Goal: Ask a question

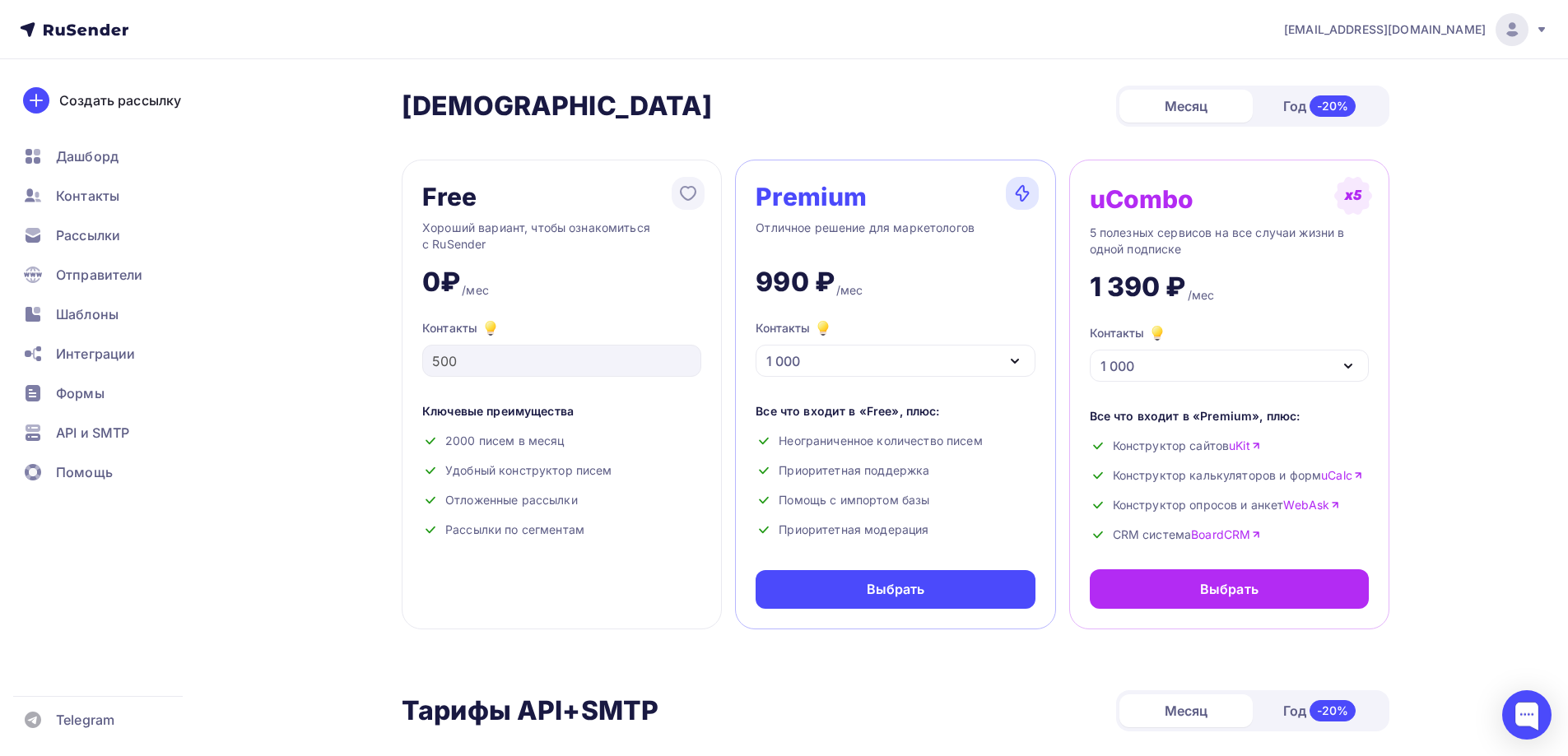
click at [1525, 32] on div at bounding box center [1511, 29] width 33 height 33
click at [1305, 69] on span "Аккаунт" at bounding box center [1328, 72] width 54 height 20
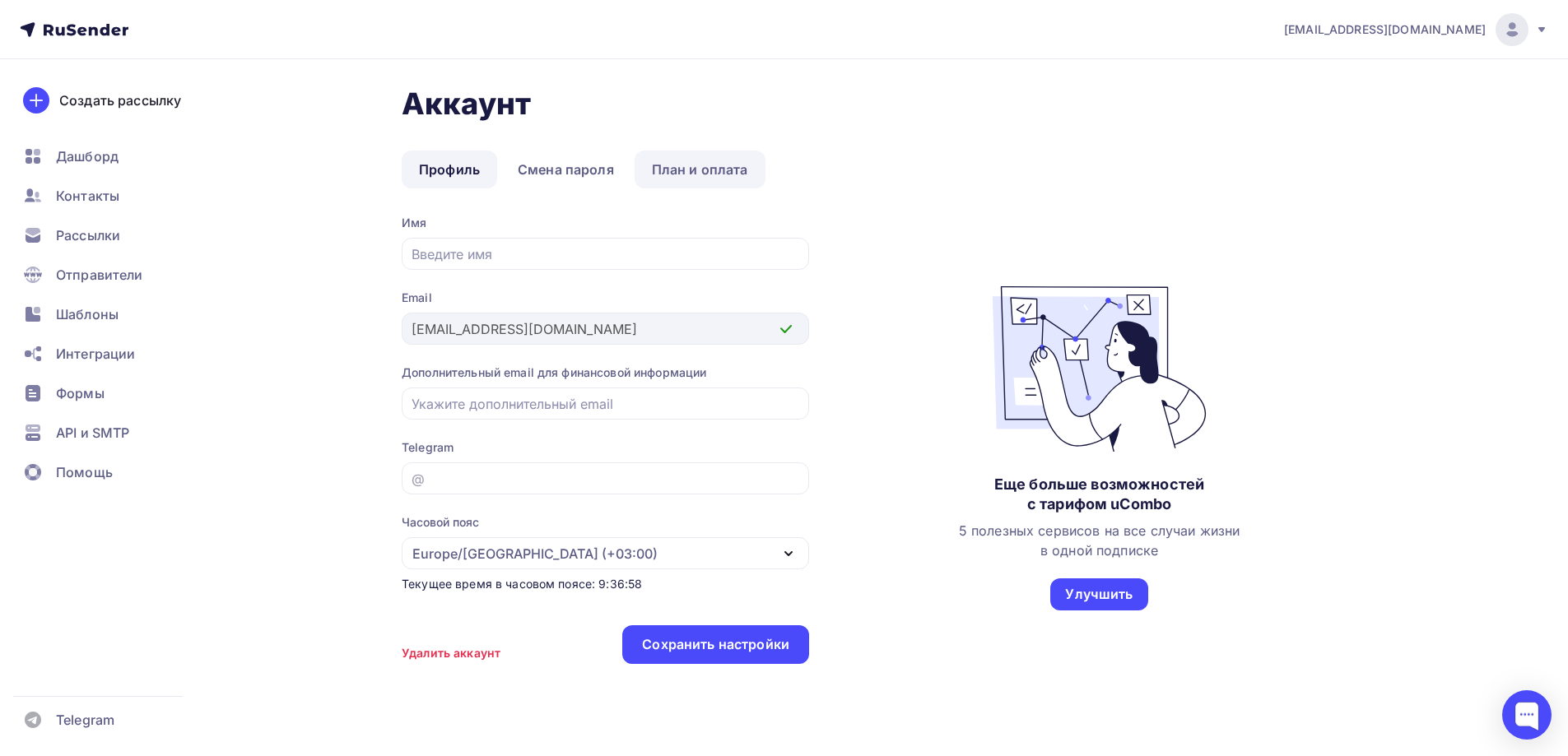
click at [711, 178] on link "План и оплата" at bounding box center [699, 169] width 131 height 38
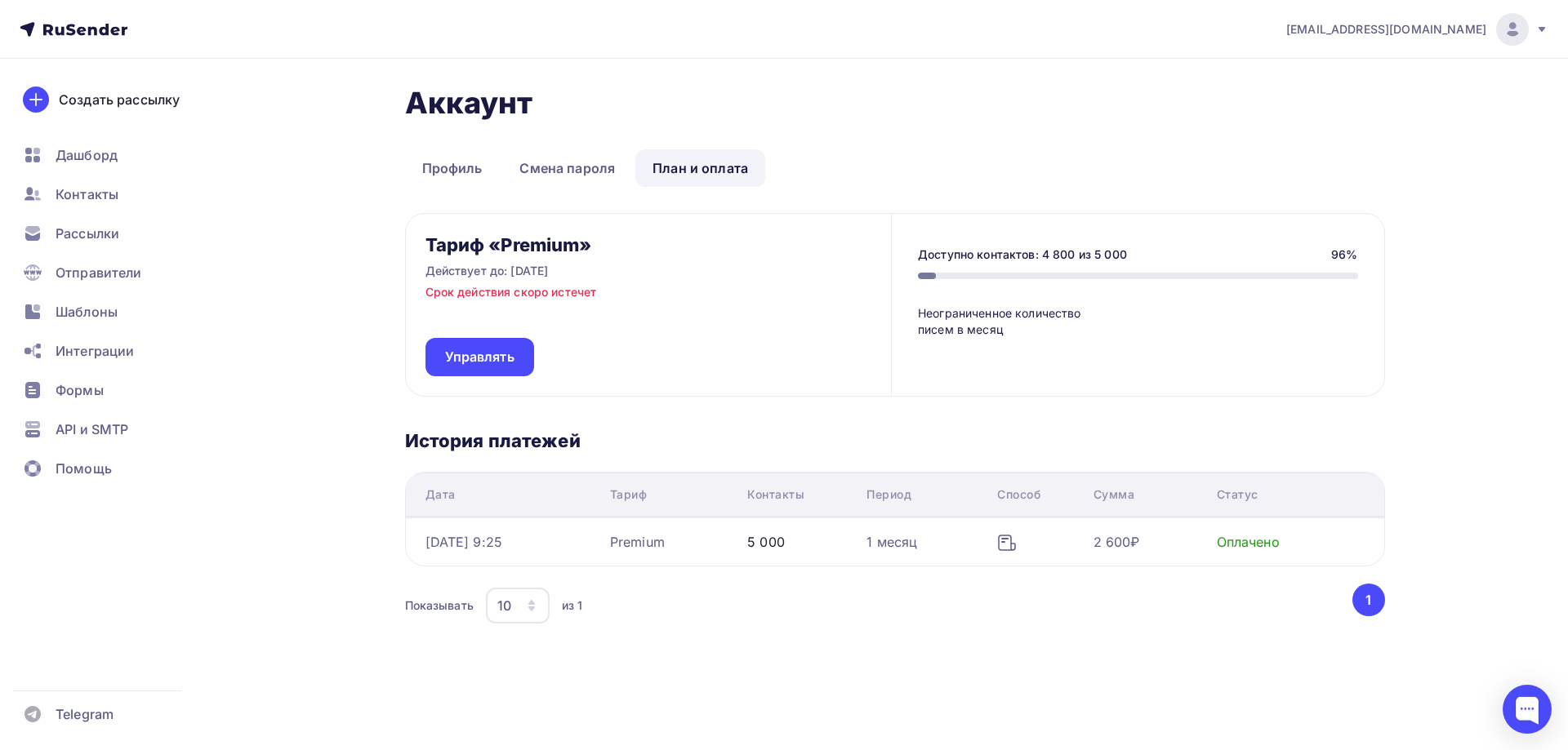
click at [490, 554] on td "[DATE] 9:25" at bounding box center [504, 541] width 197 height 48
click at [90, 192] on span "Контакты" at bounding box center [87, 194] width 63 height 20
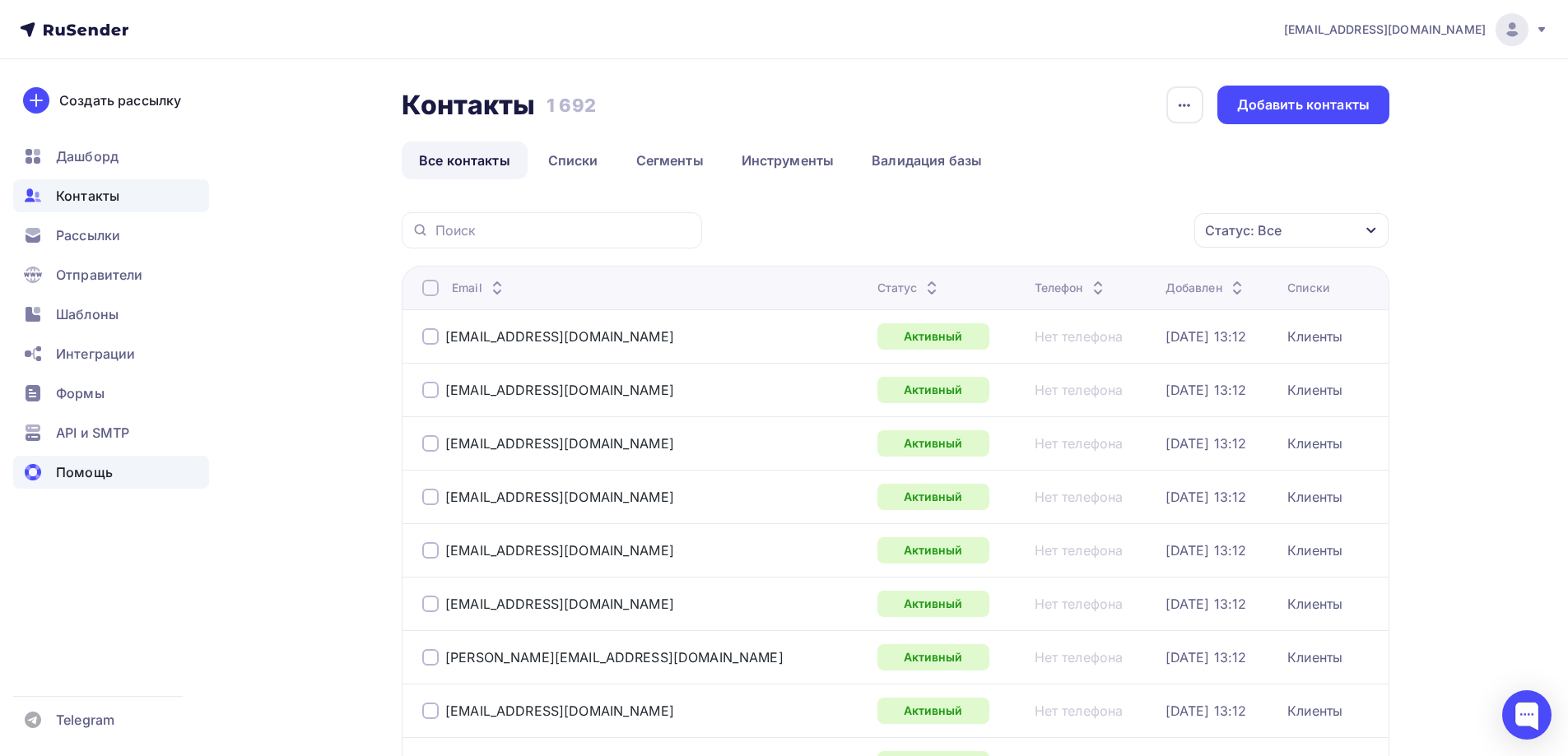
click at [94, 479] on span "Помощь" at bounding box center [84, 472] width 56 height 20
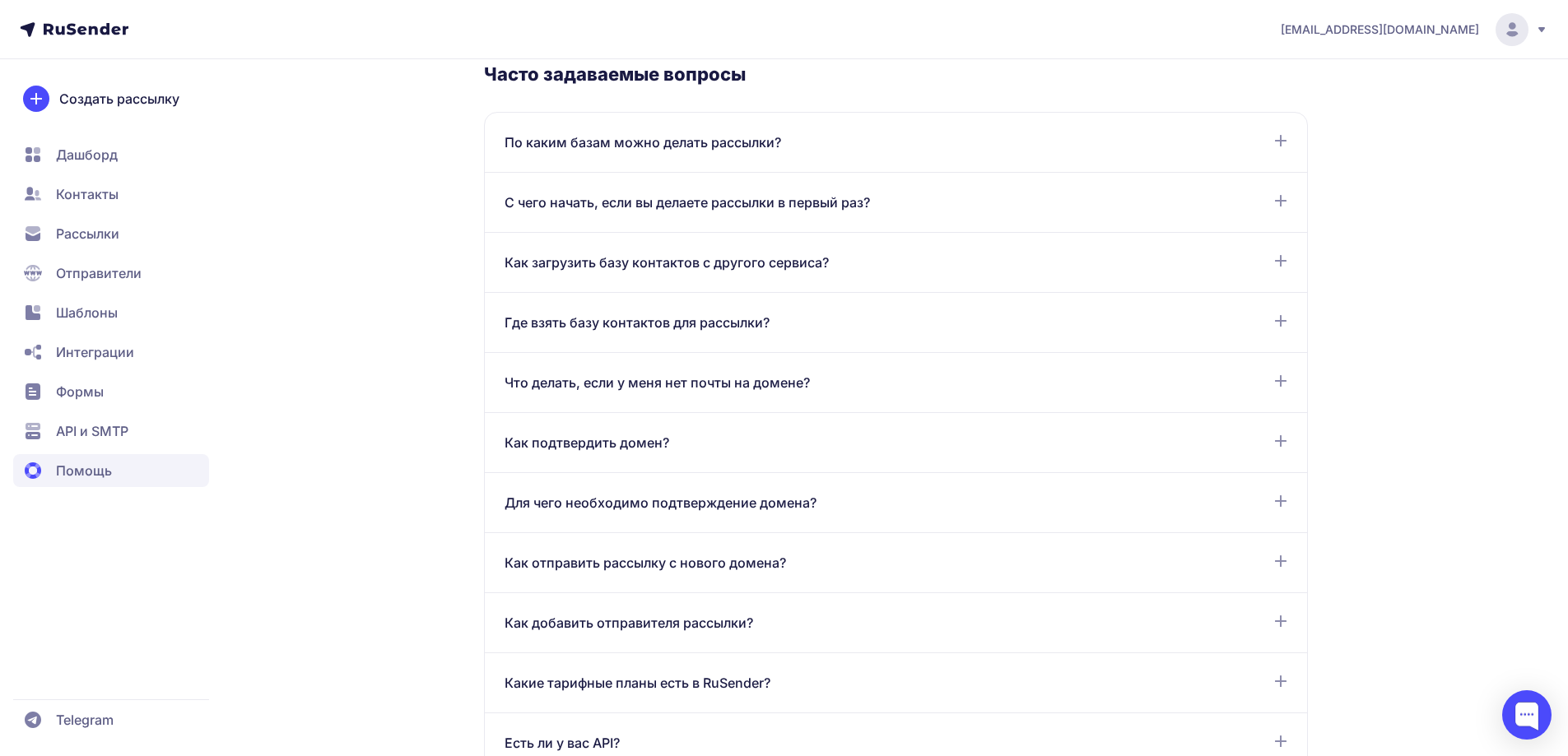
scroll to position [949, 0]
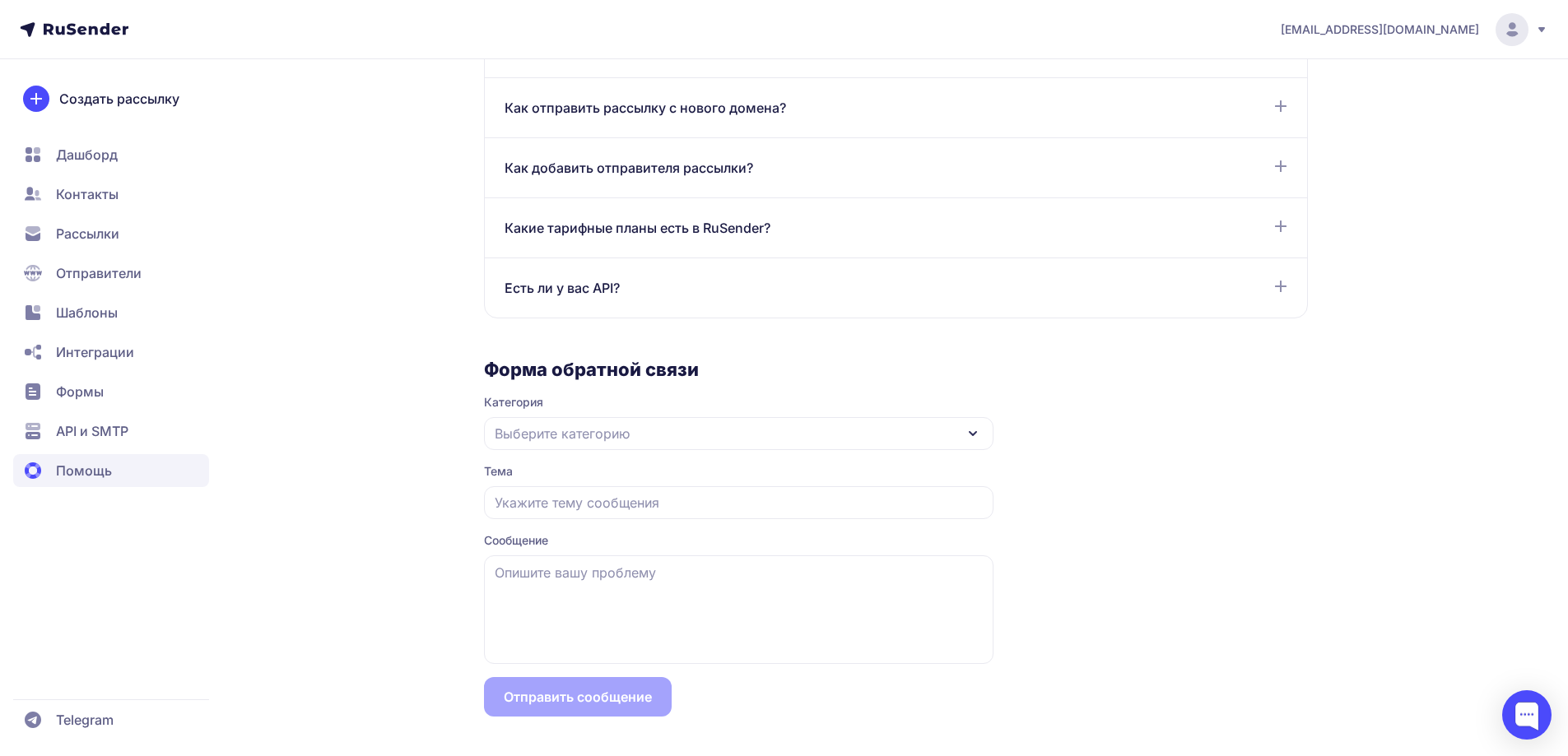
click at [707, 443] on div "Выберите категорию" at bounding box center [738, 433] width 509 height 33
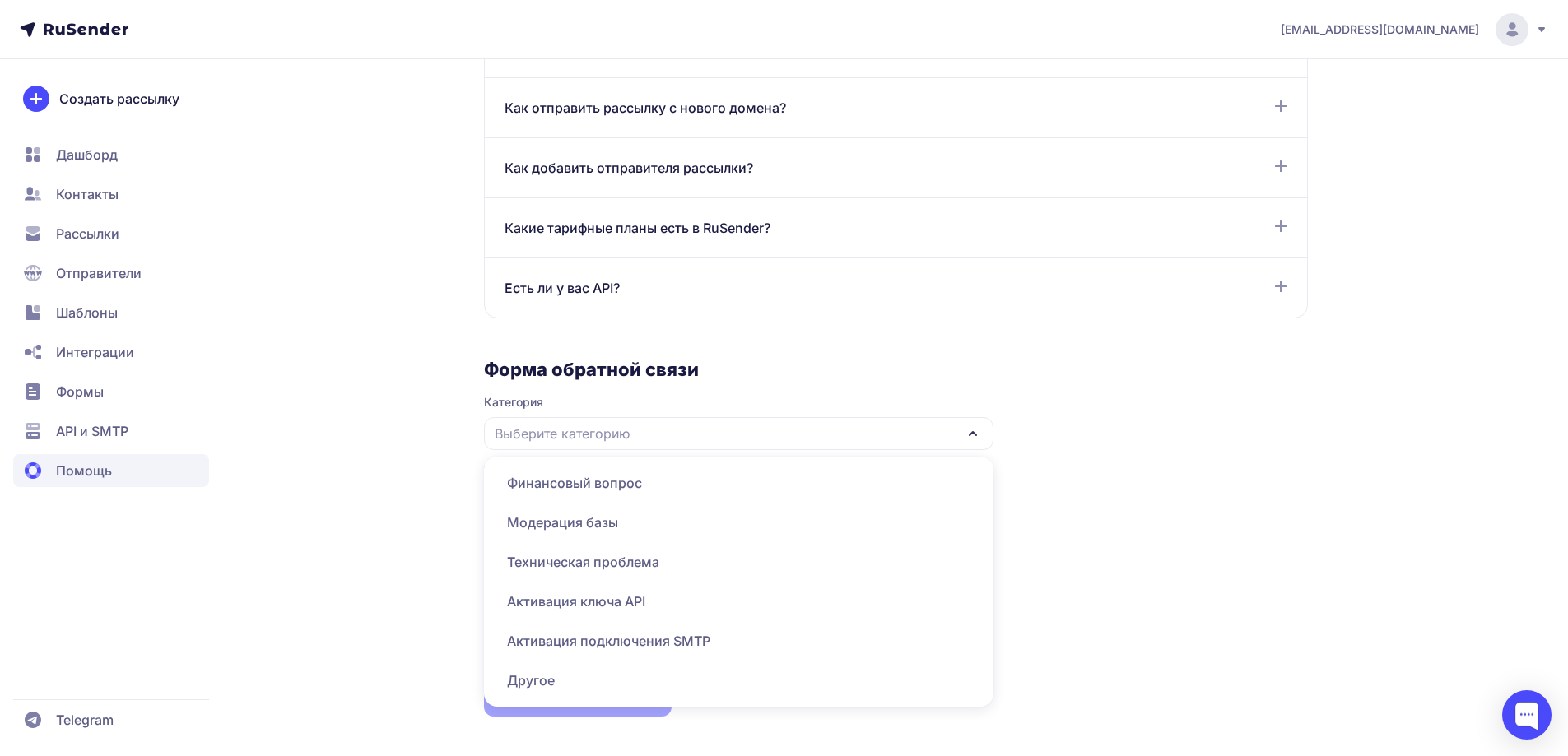
click at [570, 503] on span "Финансовый вопрос" at bounding box center [738, 522] width 490 height 40
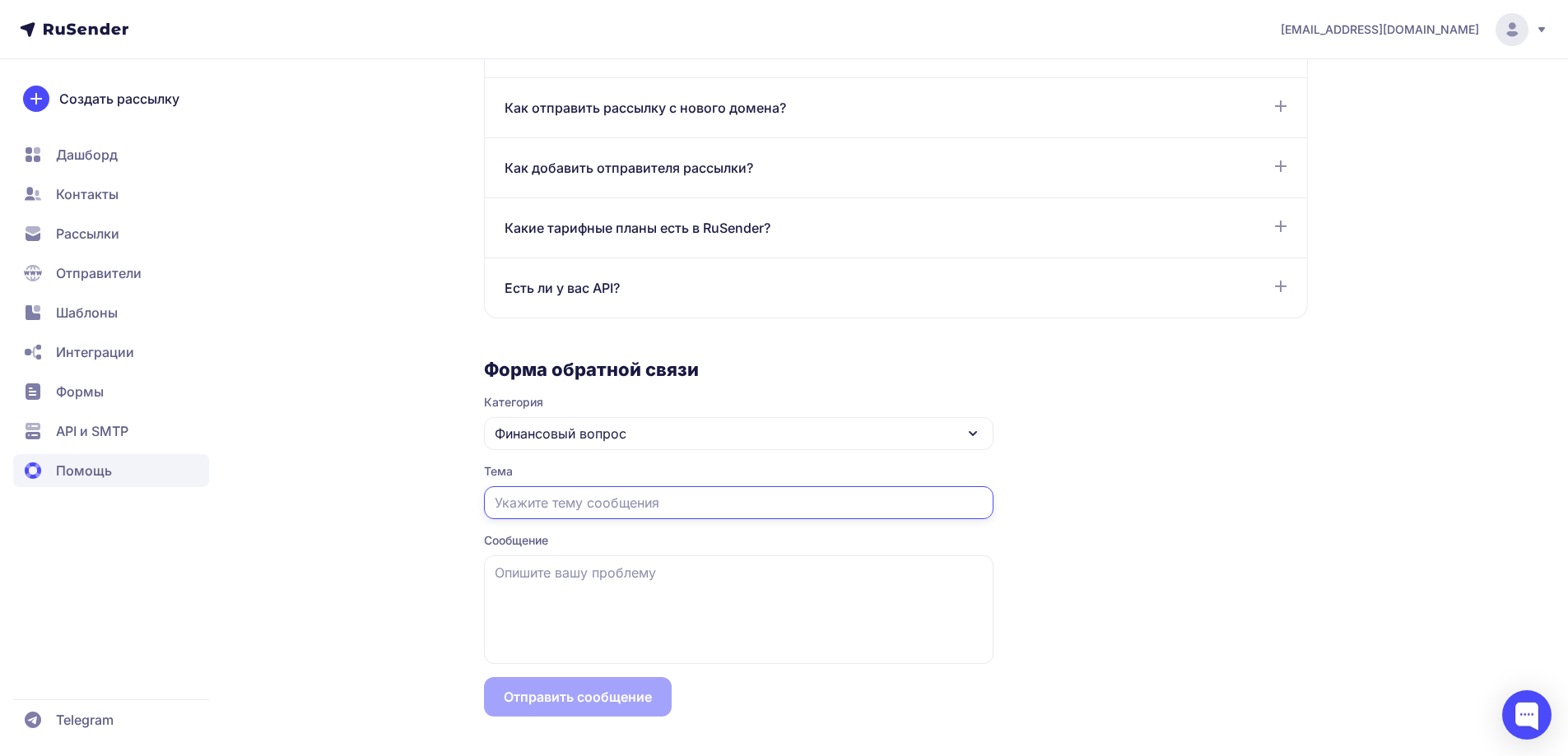
click at [569, 512] on input "text" at bounding box center [738, 503] width 509 height 33
type input "УПД"
click at [604, 605] on textarea at bounding box center [738, 610] width 509 height 109
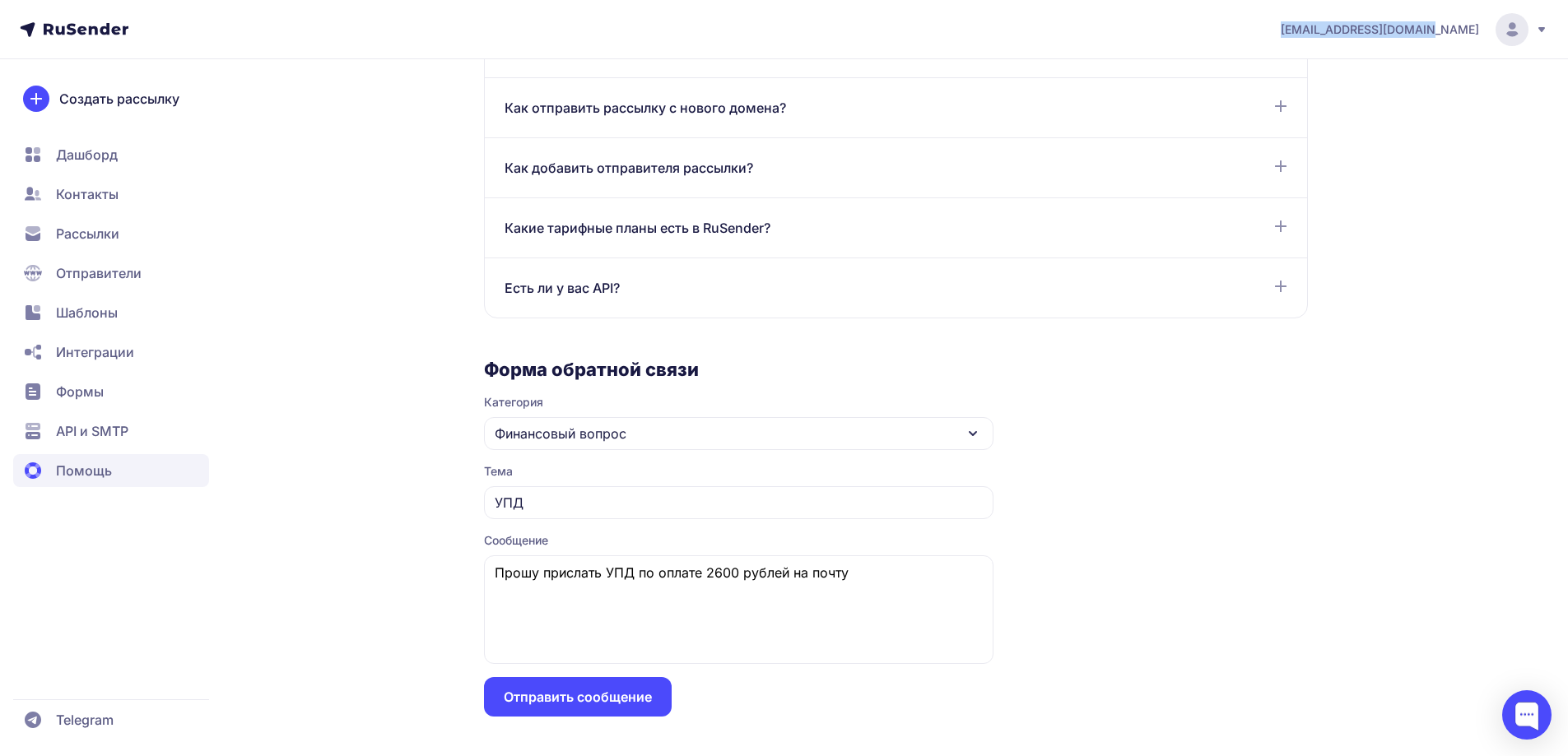
drag, startPoint x: 1345, startPoint y: 32, endPoint x: 1479, endPoint y: 45, distance: 134.6
click at [1479, 45] on header "[EMAIL_ADDRESS][DOMAIN_NAME]" at bounding box center [784, 30] width 1568 height 59
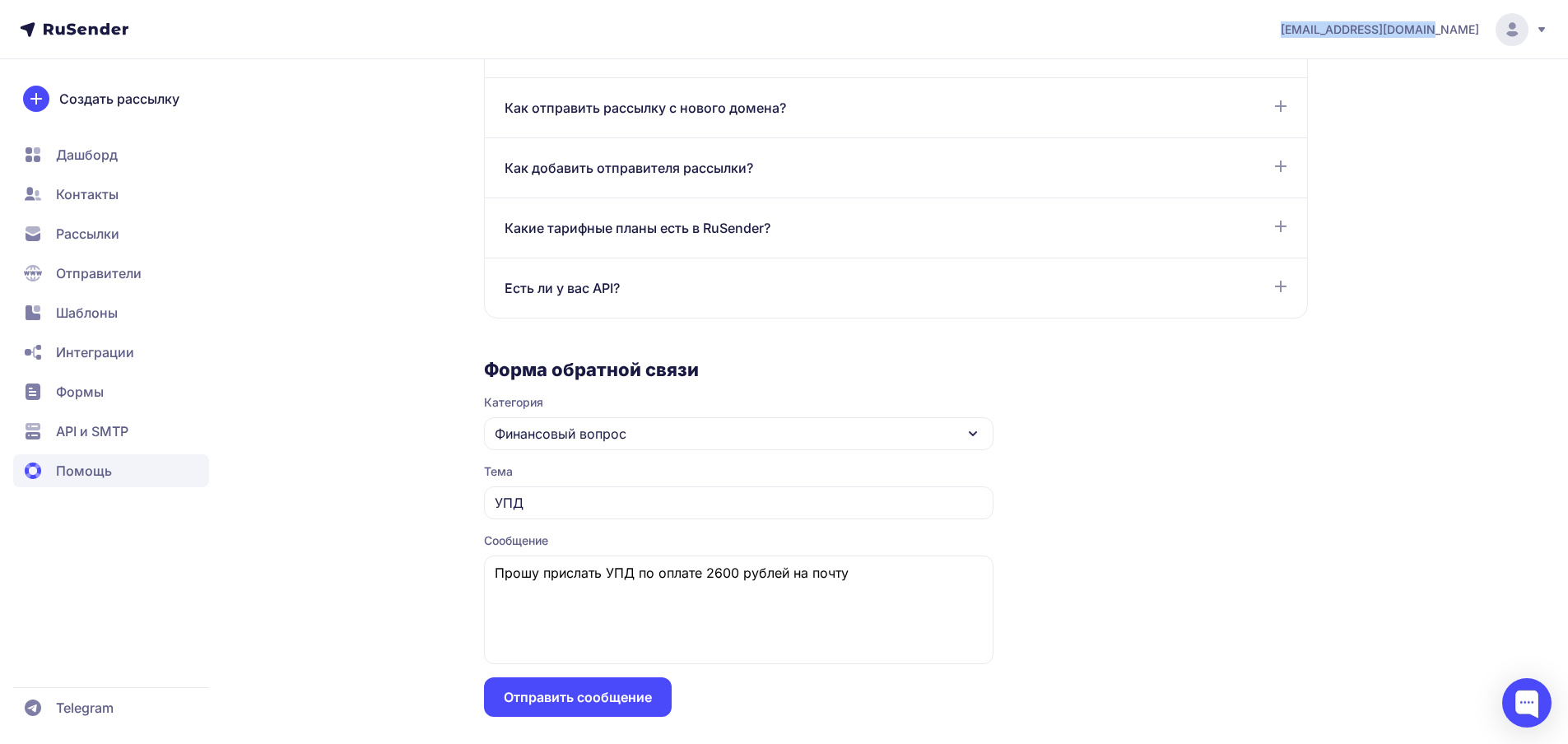
copy span "[EMAIL_ADDRESS][DOMAIN_NAME]"
click at [869, 578] on textarea "Прошу прислать УПД по оплате 2600 рублей на почту" at bounding box center [738, 609] width 509 height 109
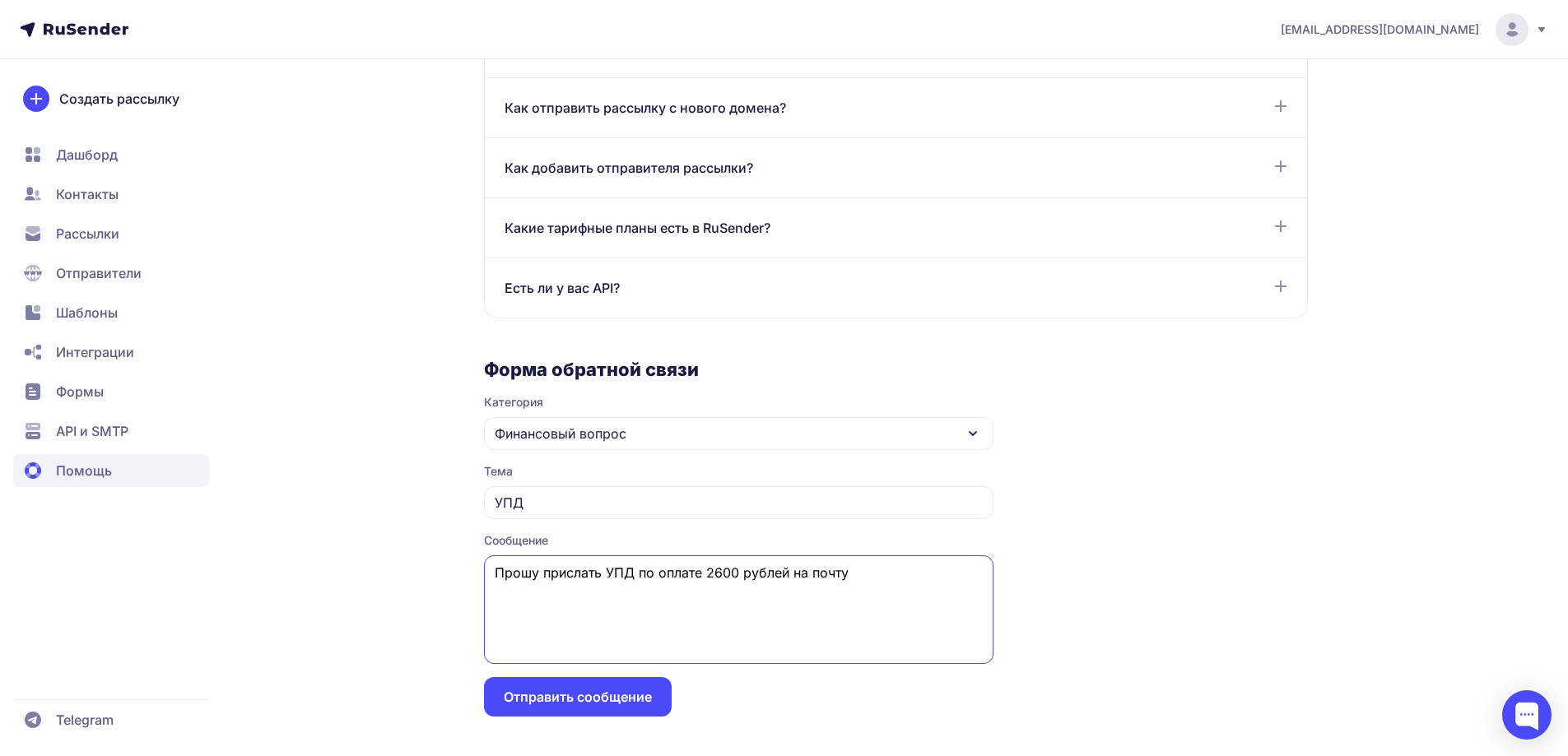
paste textarea "[EMAIL_ADDRESS][DOMAIN_NAME]"
type textarea "Прошу прислать УПД по оплате 2600 рублей на почту flevin@slp-logistic.ru"
click at [586, 691] on button "Отправить сообщение" at bounding box center [578, 698] width 188 height 40
